Goal: Register for event/course

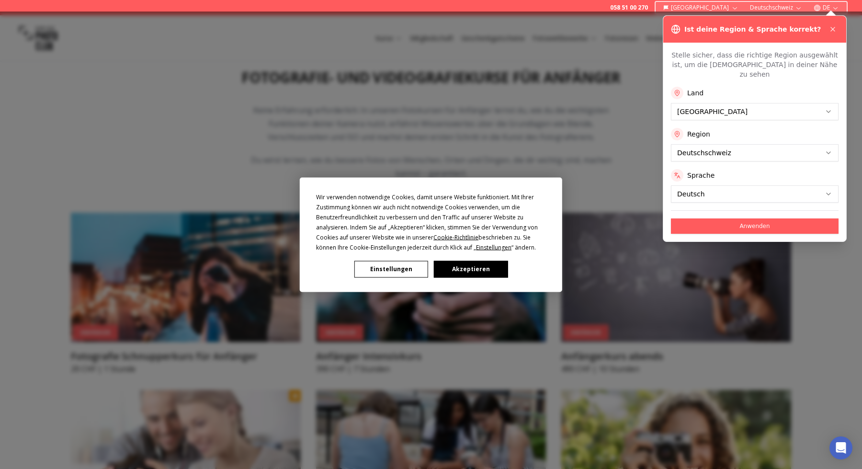
click at [465, 272] on button "Akzeptieren" at bounding box center [471, 269] width 74 height 17
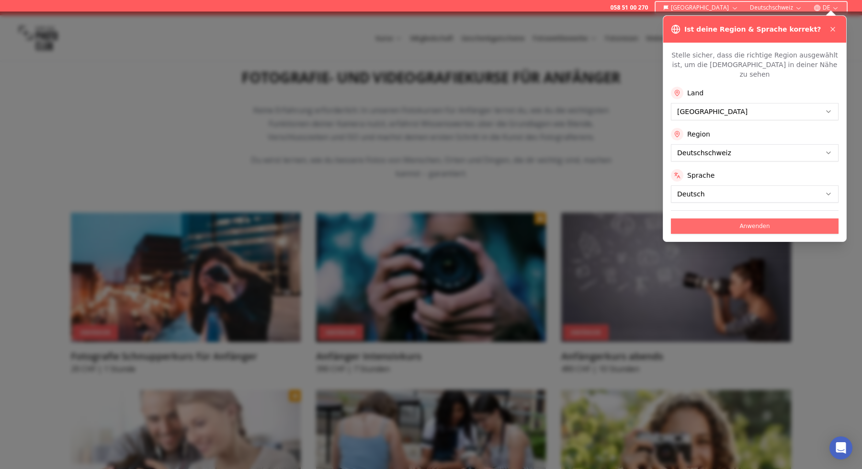
click at [760, 218] on button "Anwenden" at bounding box center [755, 225] width 168 height 15
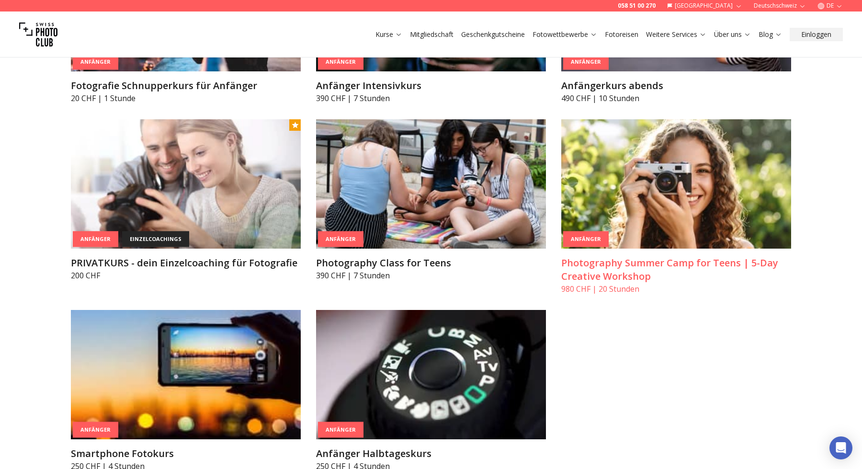
scroll to position [654, 0]
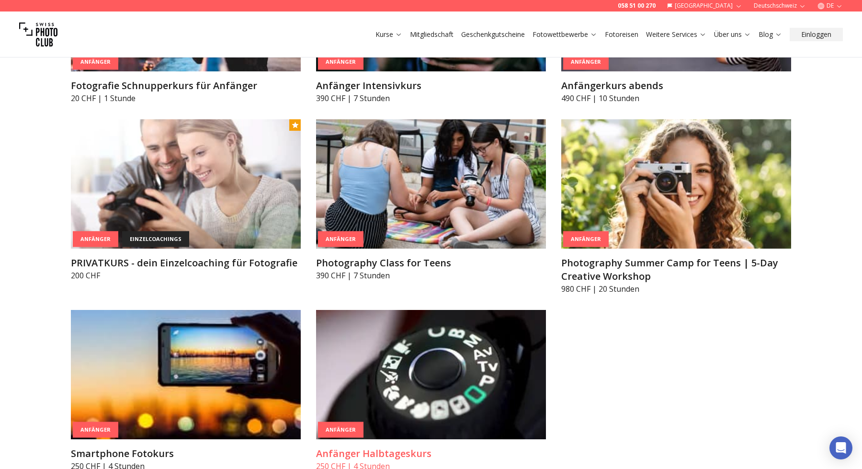
click at [513, 406] on img at bounding box center [431, 374] width 230 height 129
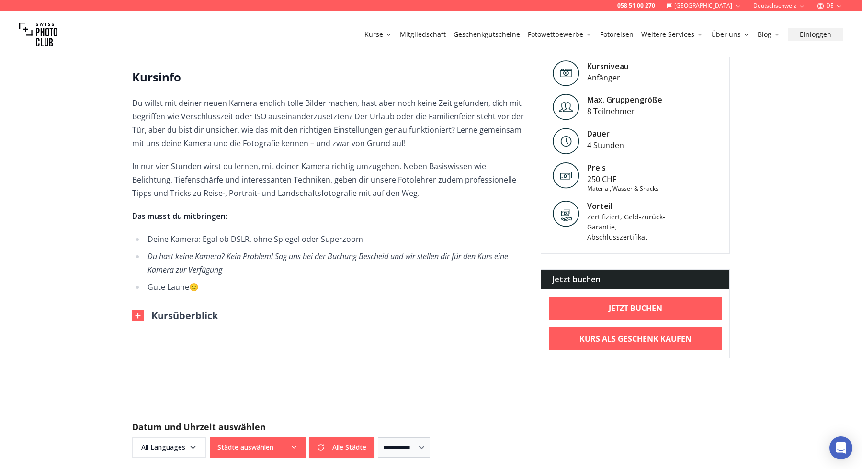
scroll to position [237, 0]
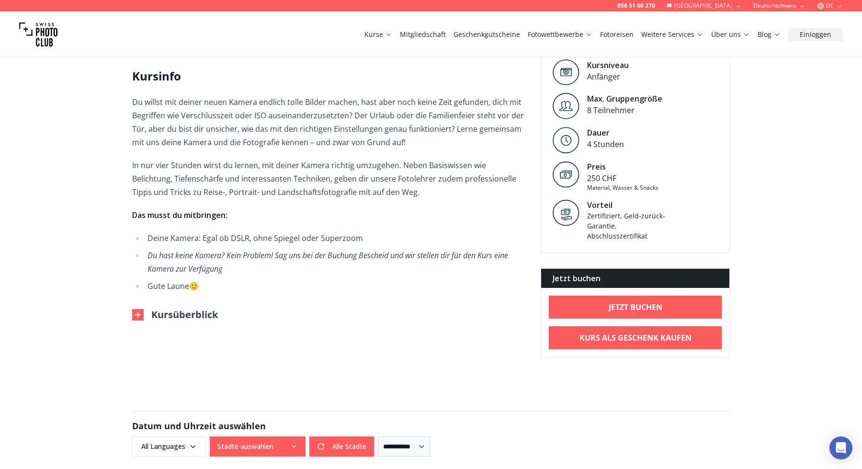
click at [138, 315] on img at bounding box center [137, 314] width 11 height 11
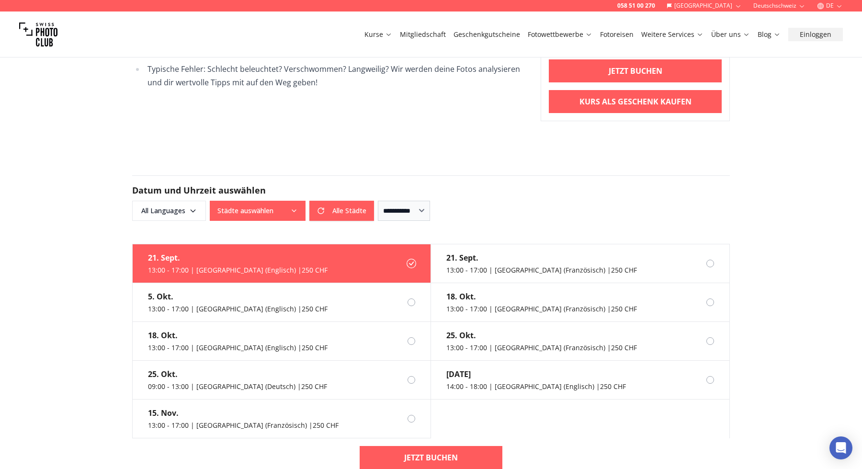
scroll to position [681, 0]
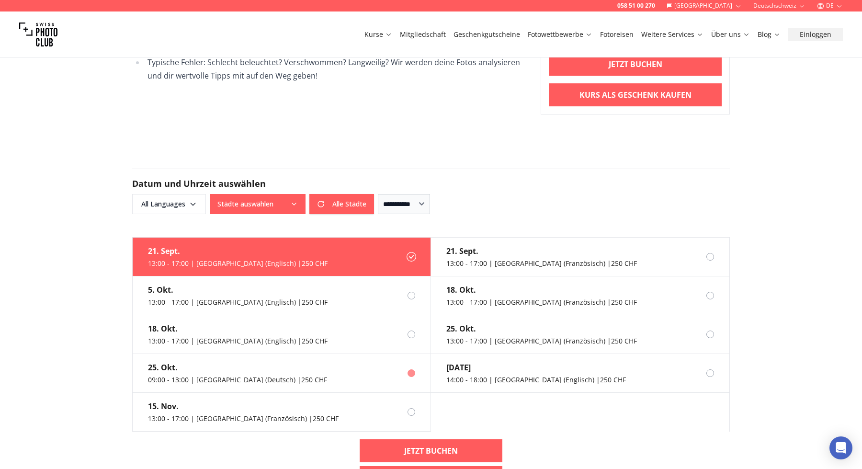
click at [198, 383] on div "09:00 - 13:00 | [GEOGRAPHIC_DATA] (Deutsch) | 250 CHF" at bounding box center [237, 380] width 179 height 10
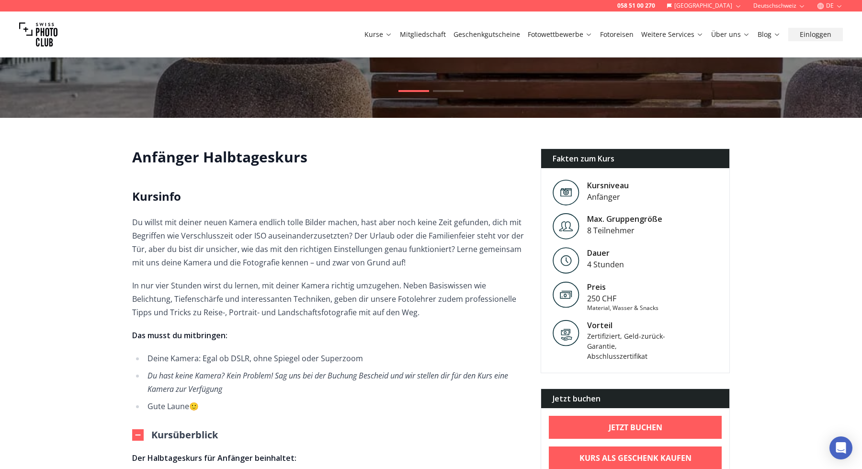
scroll to position [126, 0]
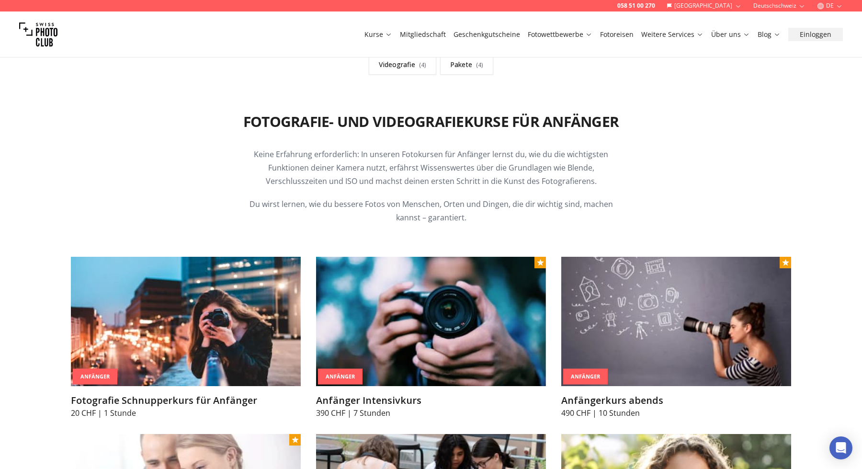
scroll to position [383, 0]
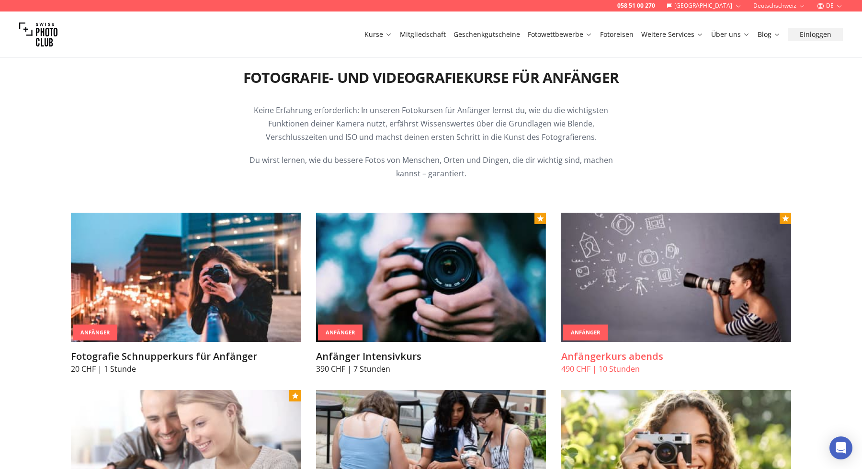
click at [616, 282] on img at bounding box center [677, 277] width 230 height 129
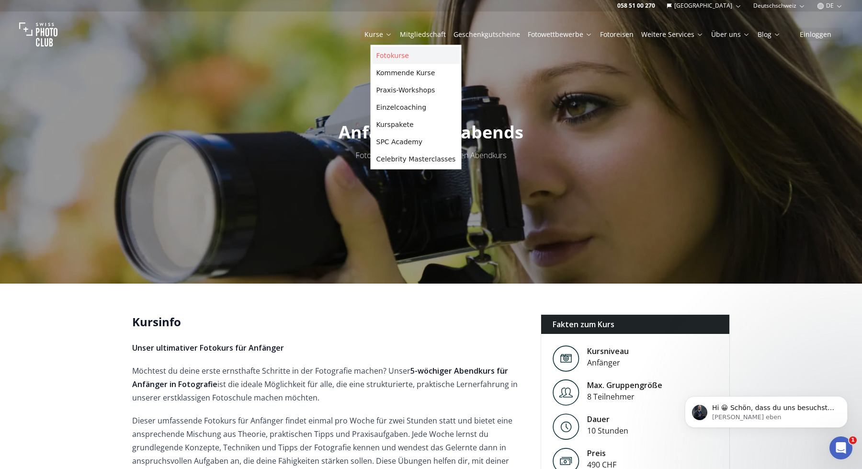
click at [392, 53] on link "Fotokurse" at bounding box center [416, 55] width 87 height 17
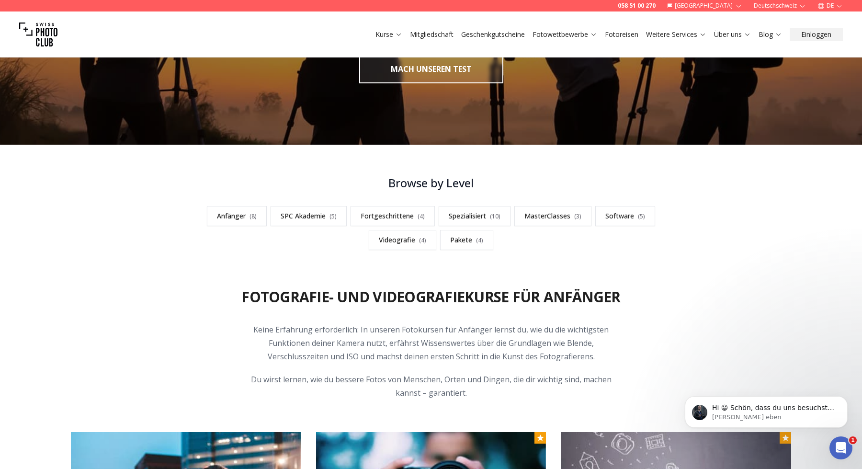
scroll to position [100, 0]
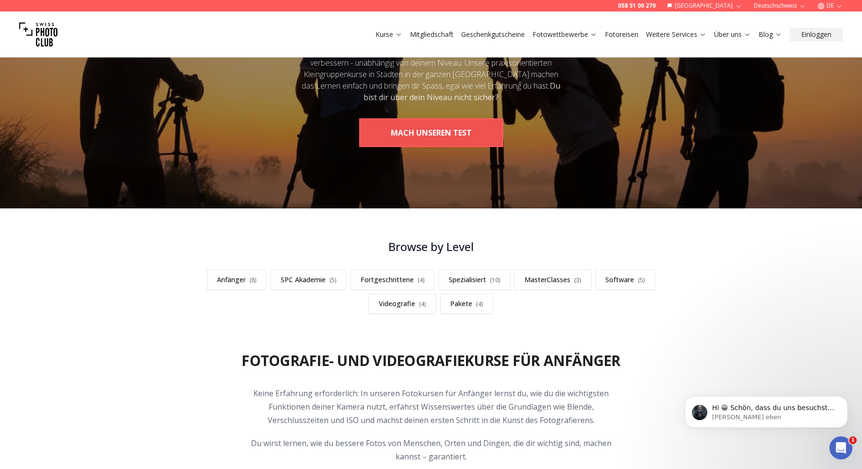
click at [413, 127] on button "MACH UNSEREN TEST" at bounding box center [431, 132] width 144 height 29
